Goal: Task Accomplishment & Management: Use online tool/utility

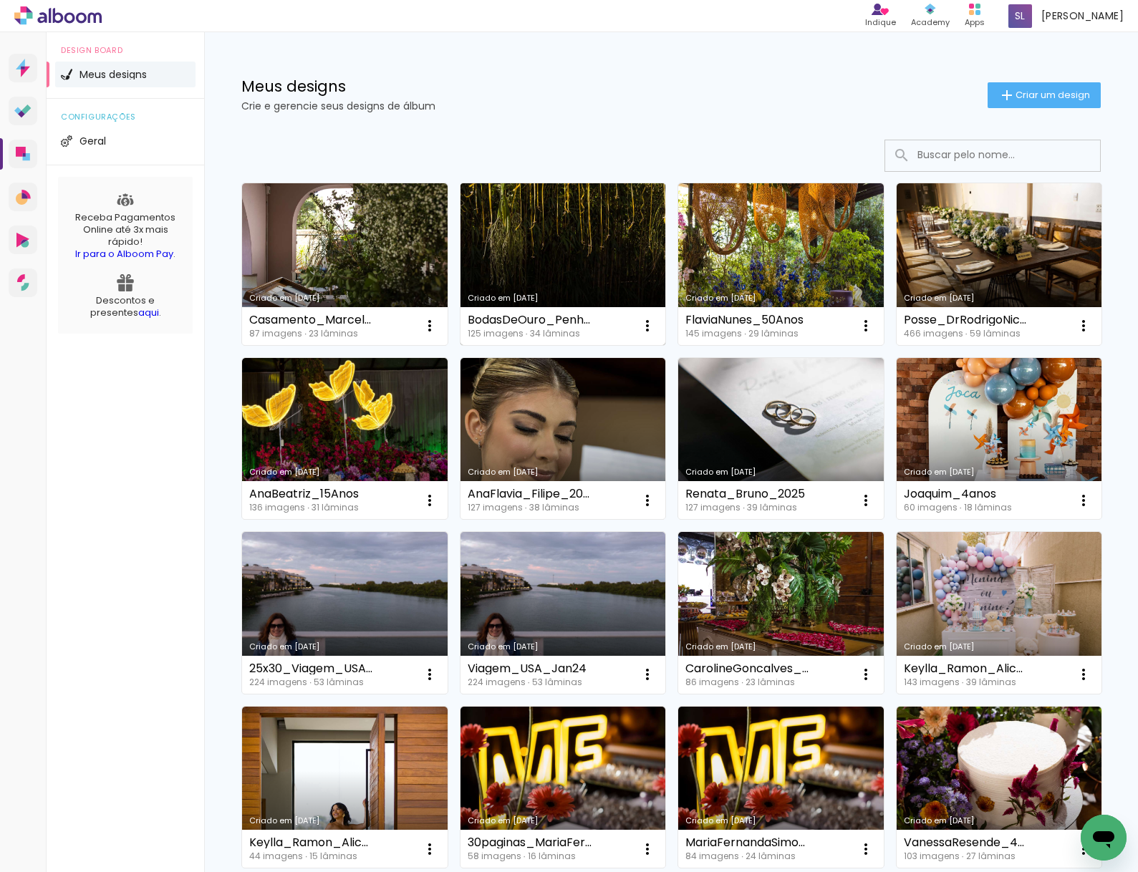
click at [611, 257] on link "Criado em [DATE]" at bounding box center [563, 264] width 206 height 162
